Goal: Check status

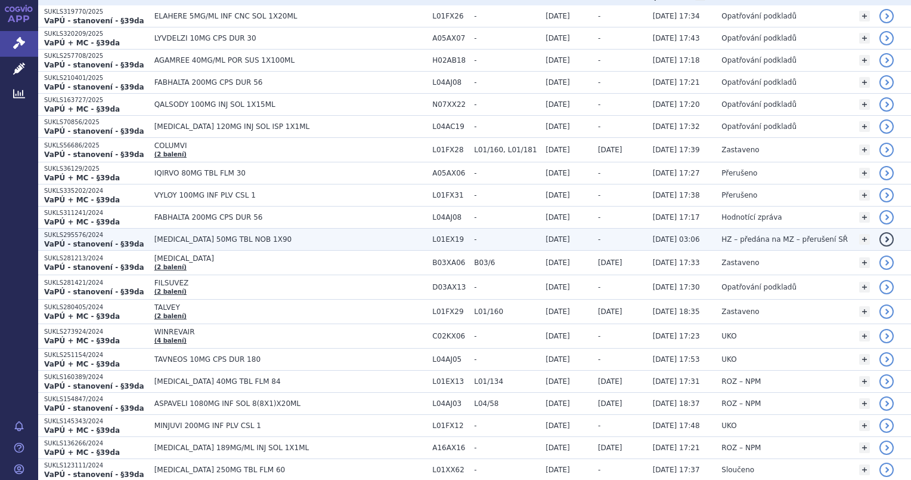
scroll to position [179, 0]
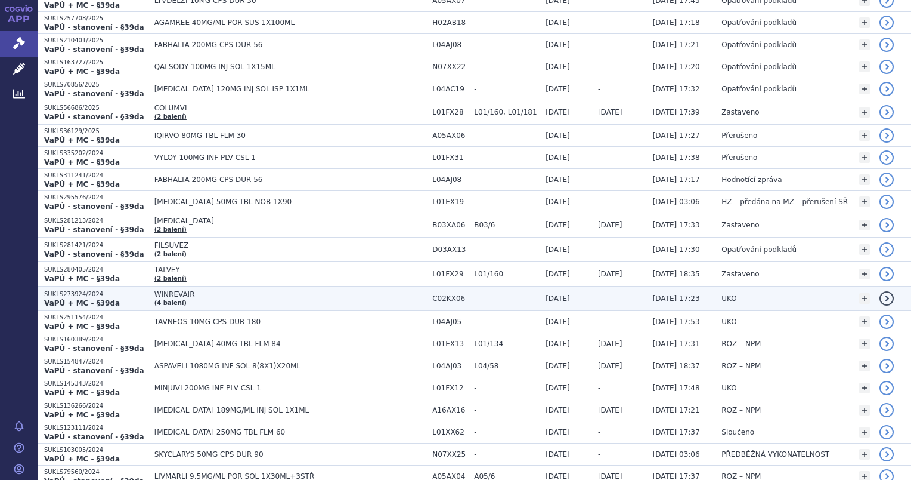
click at [653, 296] on span "29.08.2025 17:23" at bounding box center [676, 298] width 47 height 8
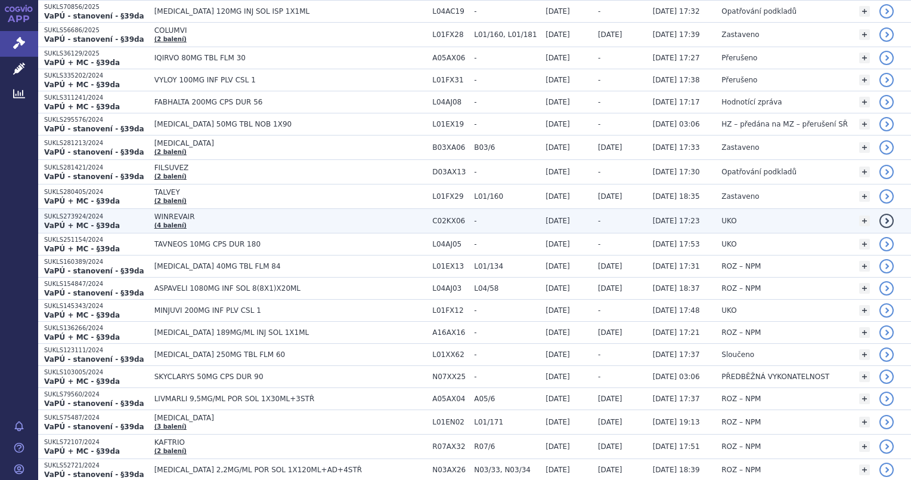
scroll to position [239, 0]
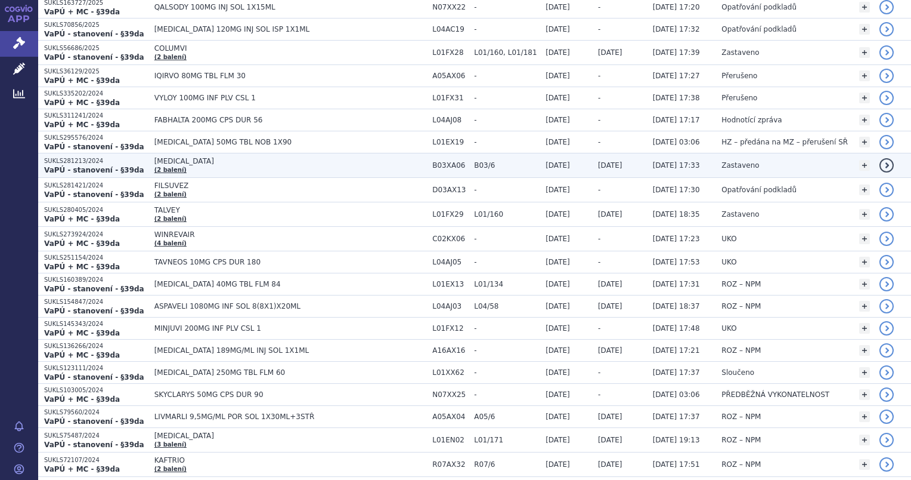
click at [606, 163] on span "17.07.2025" at bounding box center [610, 165] width 24 height 8
